Goal: Task Accomplishment & Management: Manage account settings

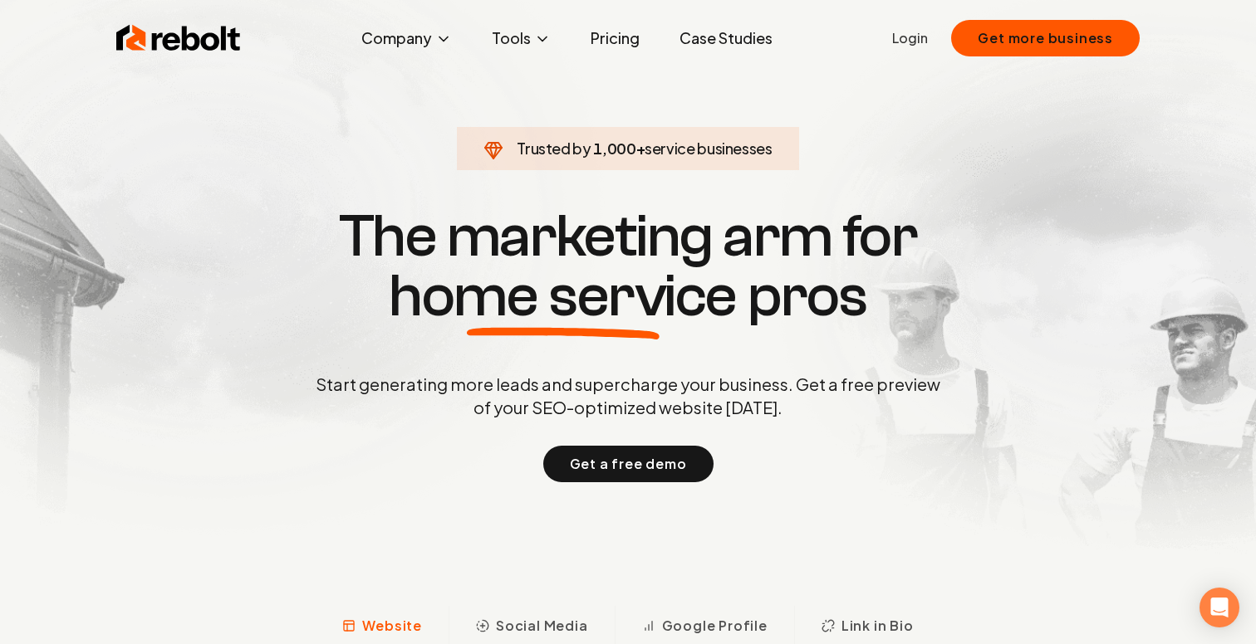
click at [914, 41] on link "Login" at bounding box center [910, 38] width 36 height 20
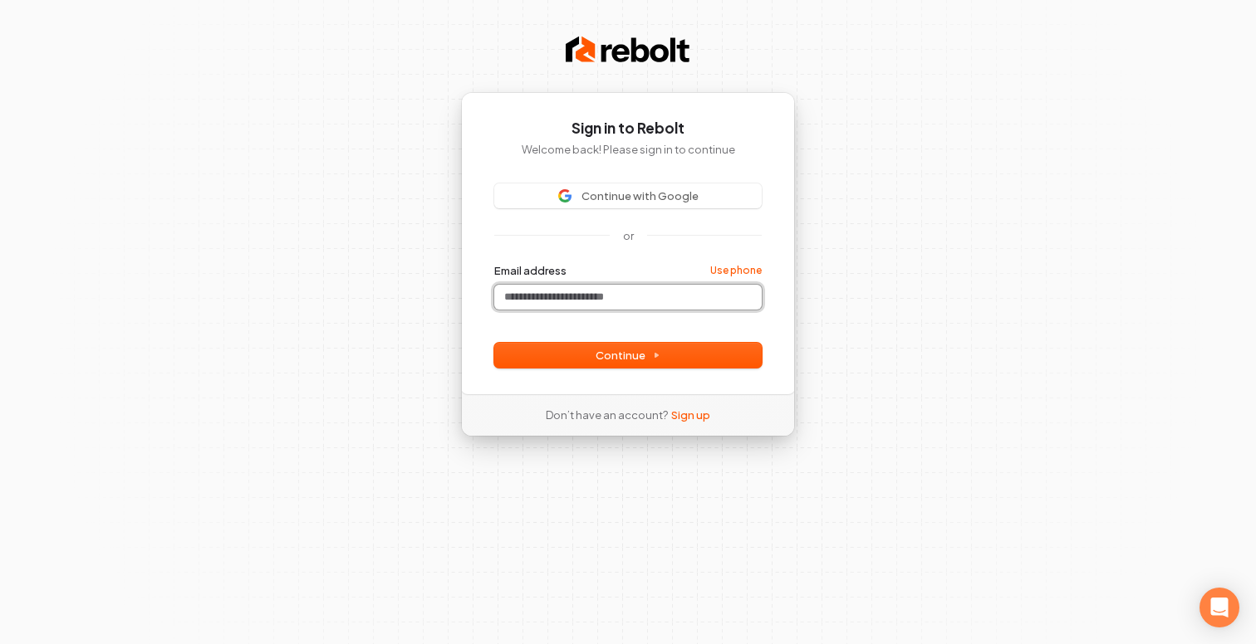
click at [630, 293] on input "Email address" at bounding box center [627, 297] width 267 height 25
click at [982, 314] on div "Sign in to Rebolt Welcome back! Please sign in to continue Continue with Google…" at bounding box center [628, 322] width 1256 height 644
